Goal: Transaction & Acquisition: Purchase product/service

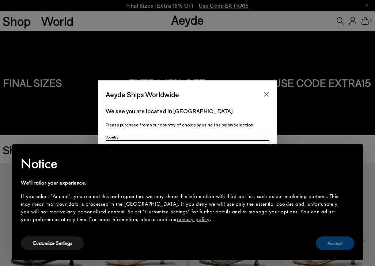
click at [338, 244] on button "Accept" at bounding box center [335, 244] width 38 height 14
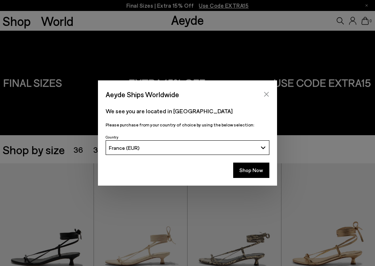
click at [267, 97] on icon "Close" at bounding box center [267, 94] width 6 height 6
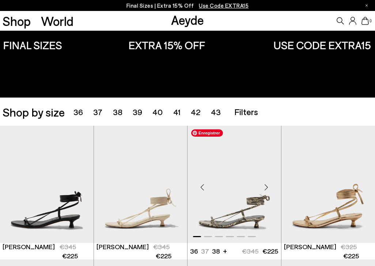
scroll to position [42, 0]
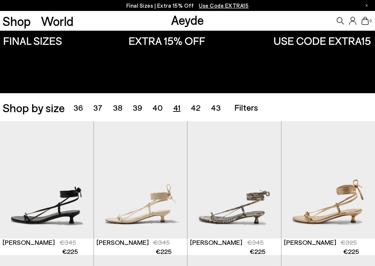
click at [173, 109] on span "41" at bounding box center [176, 108] width 7 height 10
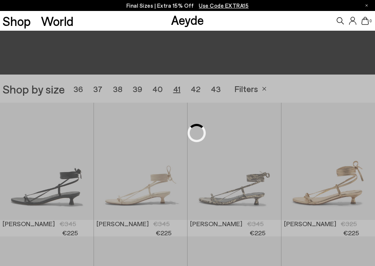
scroll to position [105, 0]
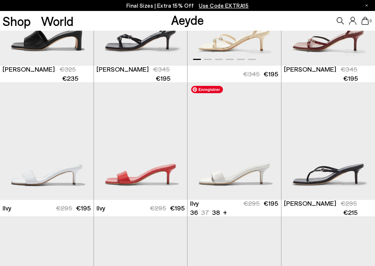
scroll to position [350, 0]
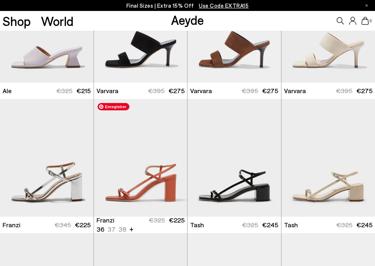
scroll to position [873, 0]
